Goal: Task Accomplishment & Management: Complete application form

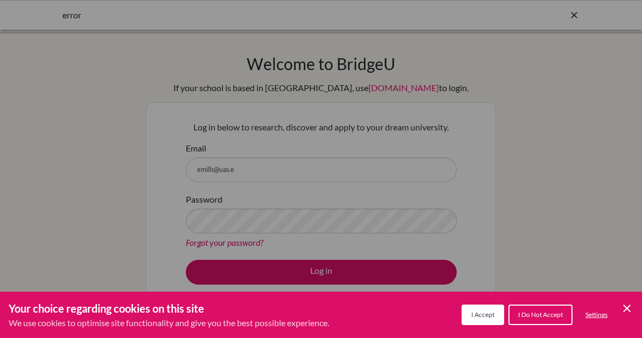
click at [490, 310] on span "I Accept" at bounding box center [482, 314] width 23 height 8
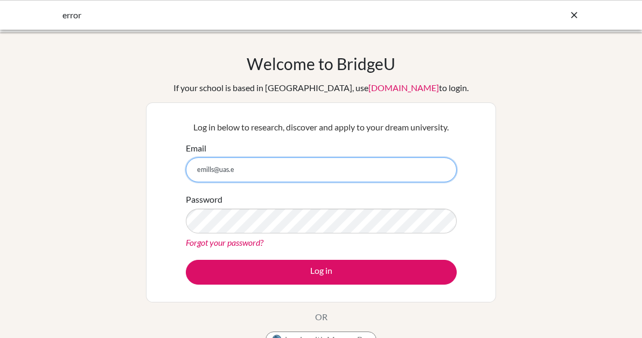
click at [280, 170] on input "emills@uas.e" at bounding box center [321, 169] width 271 height 25
type input "emills@uas.edu.uy"
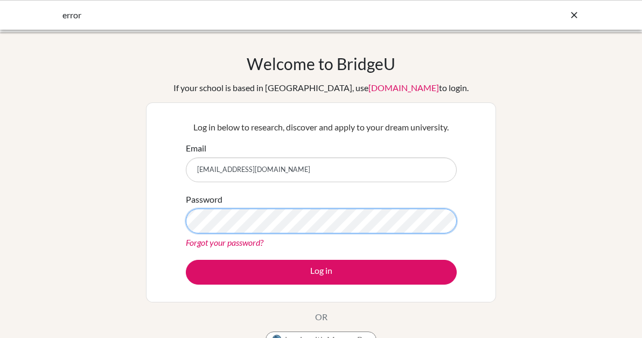
click at [186, 260] on button "Log in" at bounding box center [321, 272] width 271 height 25
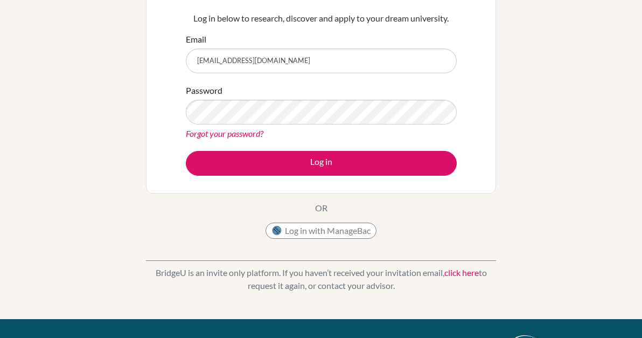
scroll to position [109, 0]
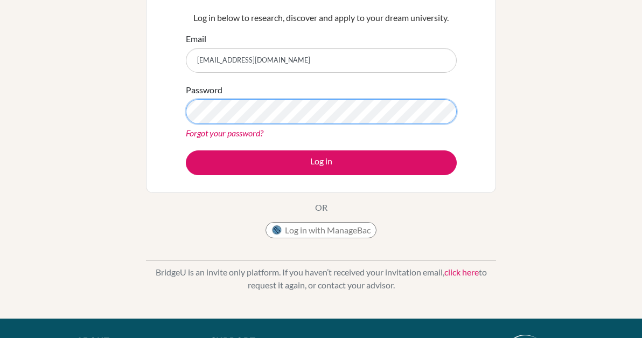
click at [186, 150] on button "Log in" at bounding box center [321, 162] width 271 height 25
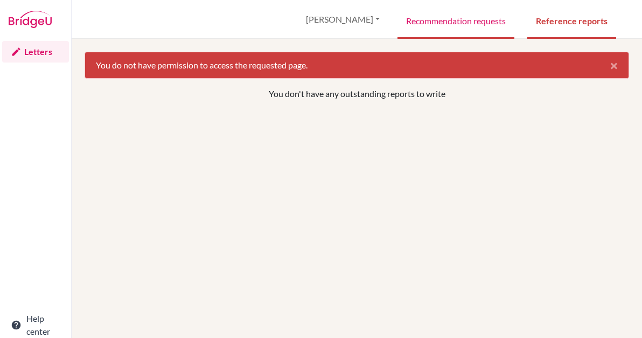
click at [442, 22] on link "Recommendation requests" at bounding box center [456, 20] width 117 height 37
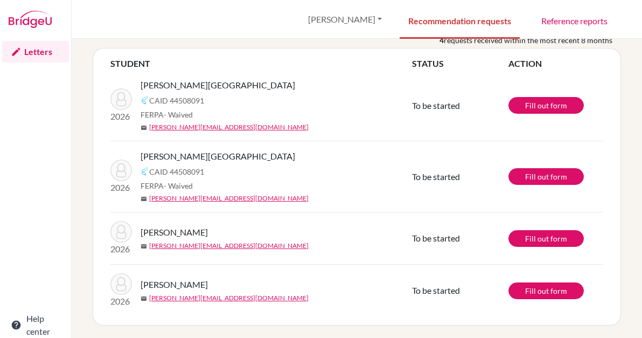
scroll to position [53, 0]
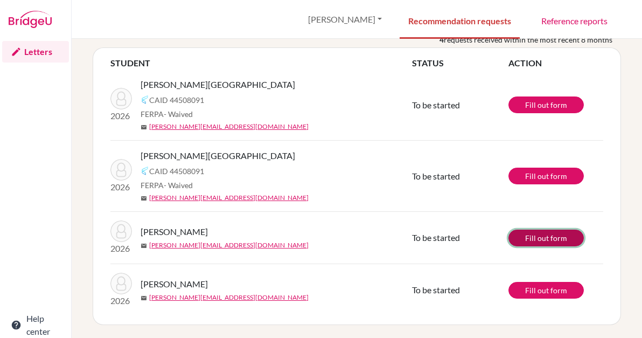
click at [531, 237] on link "Fill out form" at bounding box center [546, 238] width 75 height 17
